Goal: Navigation & Orientation: Find specific page/section

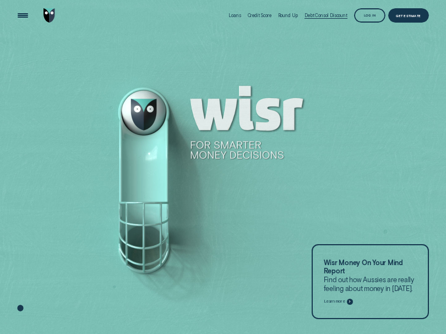
click at [317, 16] on div "Debt Consol Discount" at bounding box center [325, 16] width 43 height 6
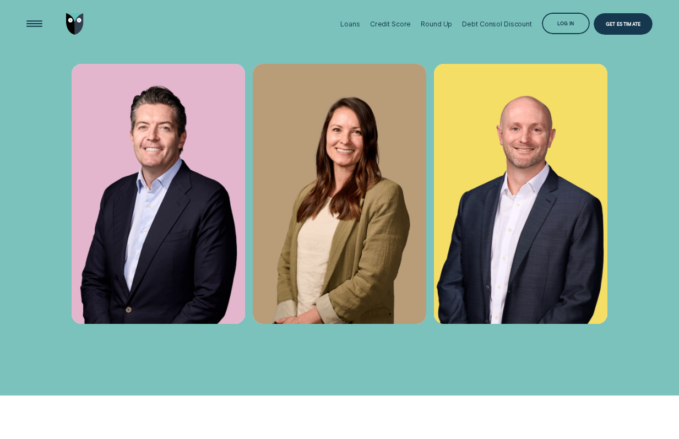
scroll to position [2689, 0]
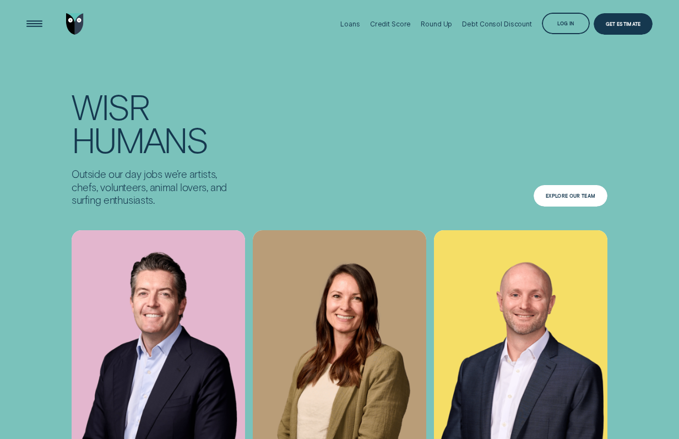
click at [581, 201] on div "Explore Our Team" at bounding box center [570, 195] width 74 height 21
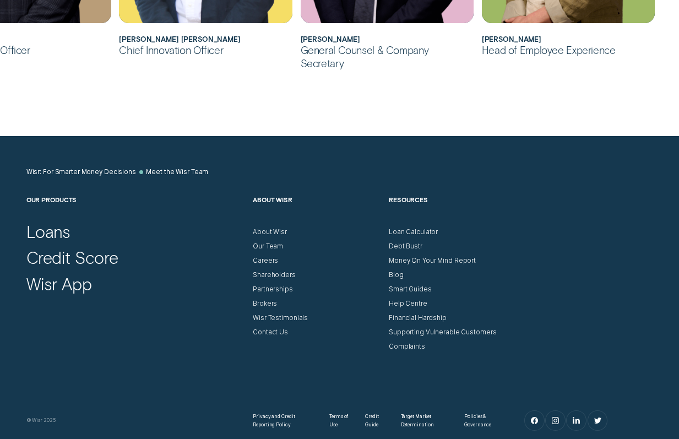
scroll to position [998, 0]
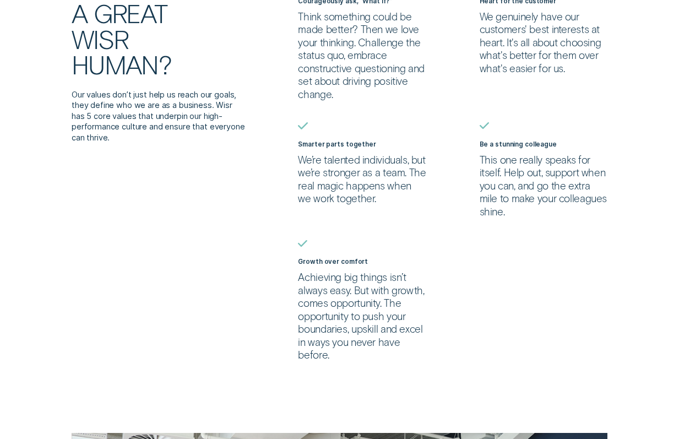
scroll to position [4353, 0]
